Goal: Information Seeking & Learning: Learn about a topic

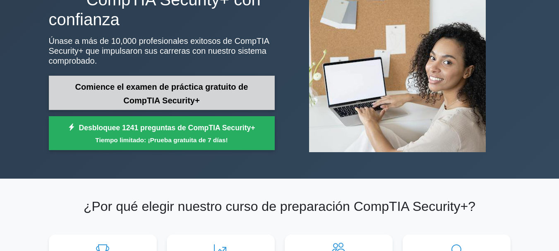
scroll to position [83, 0]
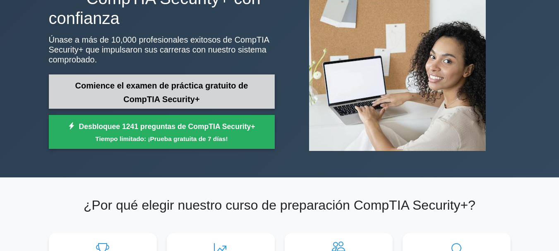
click at [230, 80] on link "Comience el examen de práctica gratuito de CompTIA Security+" at bounding box center [162, 91] width 226 height 34
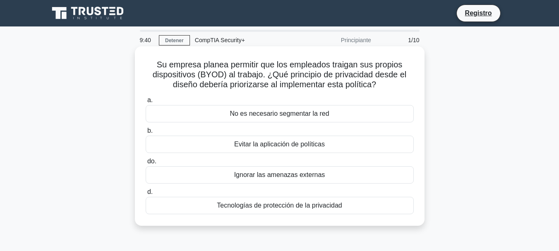
click at [304, 208] on font "Tecnologías de protección de la privacidad" at bounding box center [279, 205] width 125 height 7
click at [146, 195] on input "d. Tecnologías de protección de la privacidad" at bounding box center [146, 191] width 0 height 5
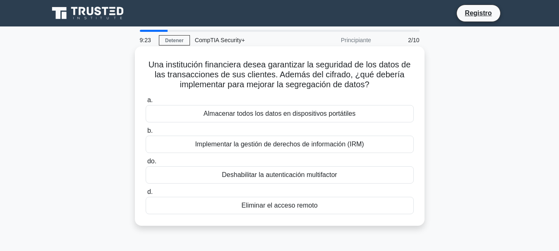
click at [296, 144] on font "Implementar la gestión de derechos de información (IRM)" at bounding box center [279, 144] width 169 height 7
click at [146, 134] on input "b. Implementar la gestión de derechos de información (IRM)" at bounding box center [146, 130] width 0 height 5
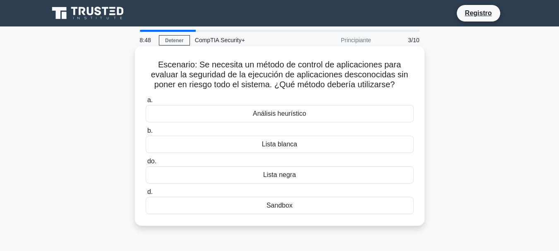
click at [293, 148] on font "Lista blanca" at bounding box center [279, 144] width 35 height 7
click at [146, 134] on input "b. Lista blanca" at bounding box center [146, 130] width 0 height 5
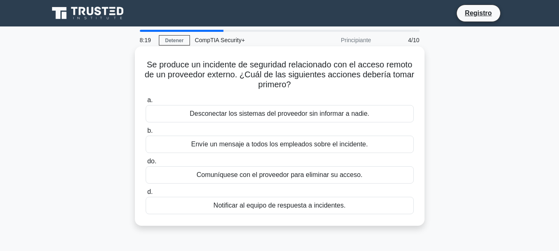
click at [317, 170] on div "Comuníquese con el proveedor para eliminar su acceso." at bounding box center [280, 174] width 268 height 17
click at [146, 164] on input "do. Comuníquese con el proveedor para eliminar su acceso." at bounding box center [146, 161] width 0 height 5
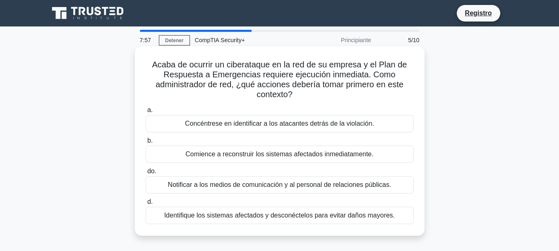
click at [266, 217] on font "Identifique los sistemas afectados y desconéctelos para evitar daños mayores." at bounding box center [279, 215] width 231 height 7
click at [146, 205] on input "d. Identifique los sistemas afectados y desconéctelos para evitar daños mayores." at bounding box center [146, 201] width 0 height 5
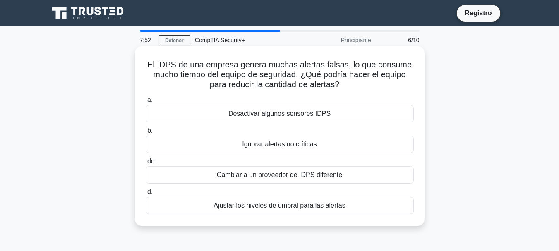
drag, startPoint x: 221, startPoint y: 87, endPoint x: 184, endPoint y: 58, distance: 47.2
click at [184, 58] on div "El IDPS de una empresa genera muchas alertas falsas, lo que consume mucho tiemp…" at bounding box center [279, 136] width 283 height 173
click at [345, 207] on div "Ajustar los niveles de umbral para las alertas" at bounding box center [280, 205] width 268 height 17
click at [146, 195] on input "d. Ajustar los niveles de umbral para las alertas" at bounding box center [146, 191] width 0 height 5
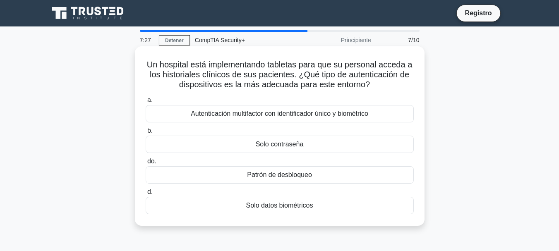
click at [306, 113] on font "Autenticación multifactor con identificador único y biométrico" at bounding box center [279, 113] width 177 height 7
click at [146, 103] on input "a. Autenticación multifactor con identificador único y biométrico" at bounding box center [146, 100] width 0 height 5
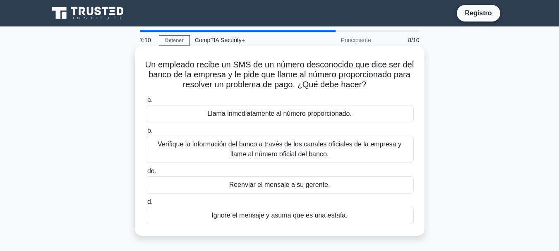
click at [292, 149] on font "Verifique la información del banco a través de los canales oficiales de la empr…" at bounding box center [280, 149] width 244 height 17
click at [146, 134] on input "b. Verifique la información del banco a través de los canales oficiales de la e…" at bounding box center [146, 130] width 0 height 5
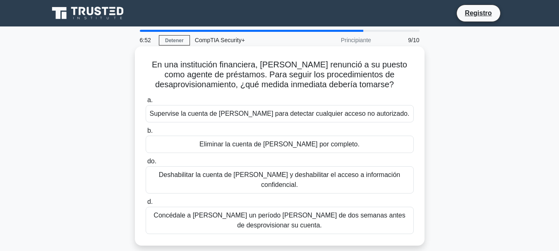
click at [267, 171] on font "Deshabilitar la cuenta de [PERSON_NAME] y deshabilitar el acceso a información …" at bounding box center [279, 179] width 241 height 17
click at [146, 164] on input "do. Deshabilitar la cuenta de [PERSON_NAME] y deshabilitar el acceso a informac…" at bounding box center [146, 161] width 0 height 5
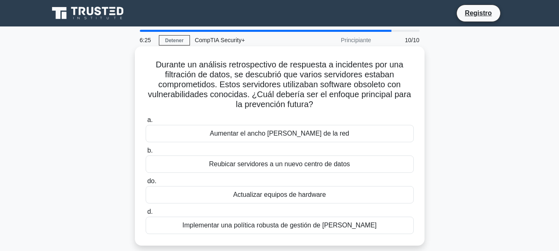
click at [336, 224] on font "Implementar una política robusta de gestión de [PERSON_NAME]" at bounding box center [279, 225] width 194 height 7
click at [146, 215] on input "d. Implementar una política robusta de gestión de [PERSON_NAME]" at bounding box center [146, 211] width 0 height 5
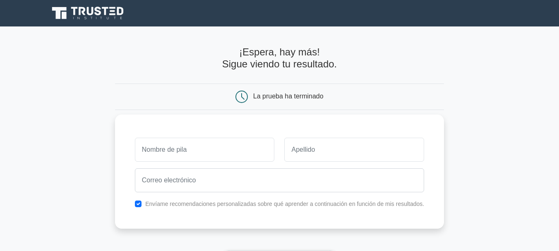
click at [240, 148] on input "text" at bounding box center [205, 150] width 140 height 24
type input "dfgfd"
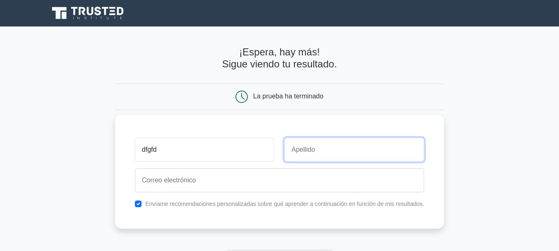
click at [320, 150] on input "text" at bounding box center [354, 150] width 140 height 24
type input "dfgdfg"
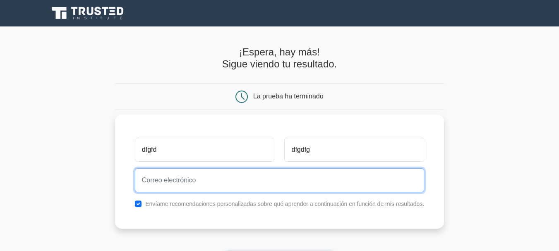
click at [235, 182] on input "email" at bounding box center [279, 180] width 289 height 24
type input "yefekey956@kaiav.com"
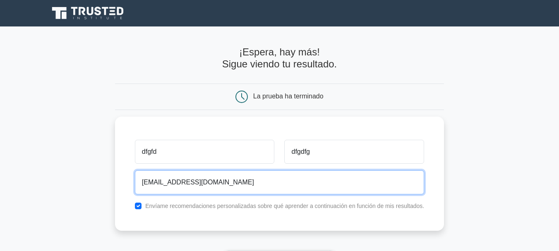
scroll to position [83, 0]
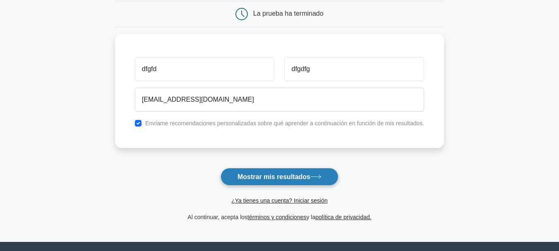
click at [304, 182] on button "Mostrar mis resultados" at bounding box center [280, 177] width 118 height 18
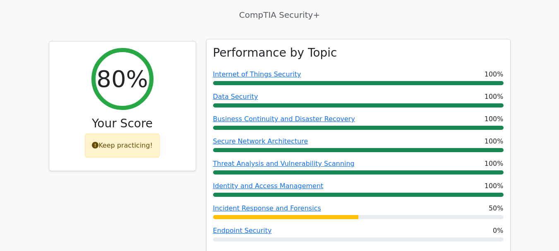
scroll to position [290, 0]
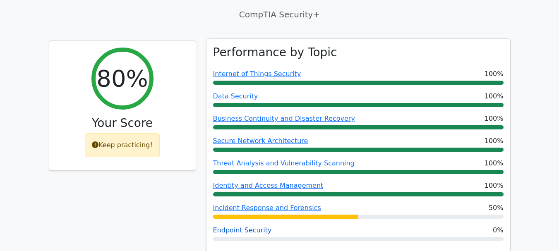
click at [258, 226] on link "Endpoint Security" at bounding box center [242, 230] width 59 height 8
